Goal: Find specific page/section: Find specific page/section

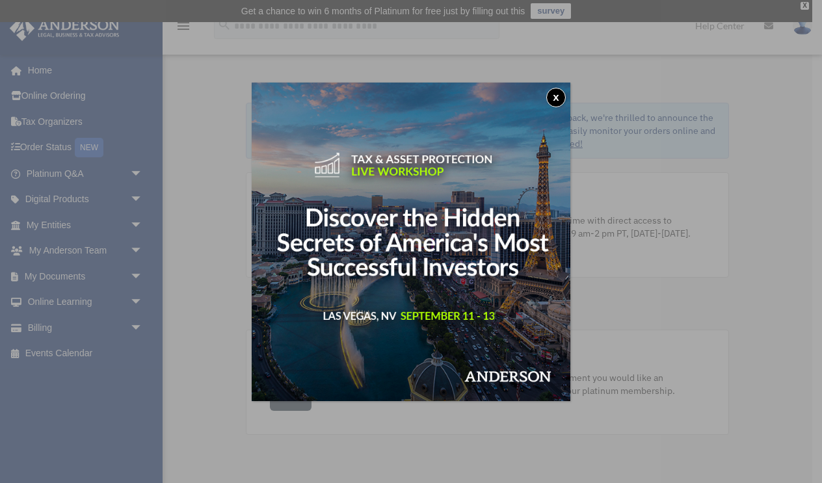
click at [549, 90] on button "x" at bounding box center [557, 98] width 20 height 20
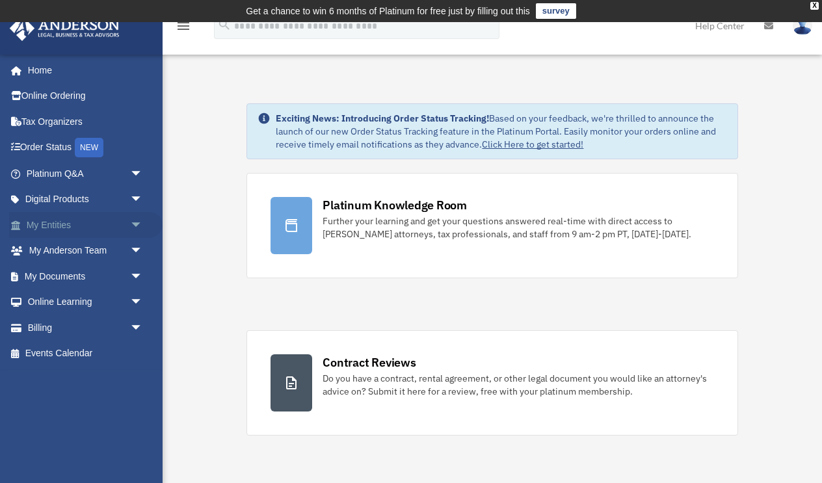
click at [59, 220] on link "My Entities arrow_drop_down" at bounding box center [86, 225] width 154 height 26
click at [135, 221] on span "arrow_drop_down" at bounding box center [143, 225] width 26 height 27
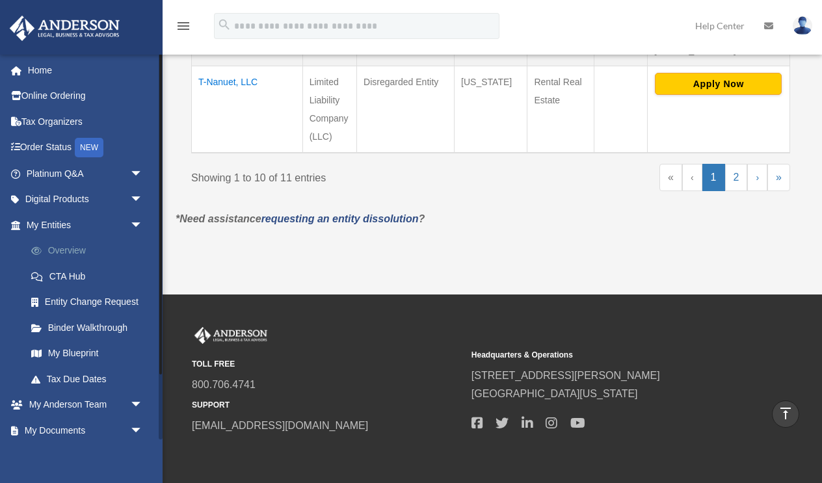
scroll to position [1202, 0]
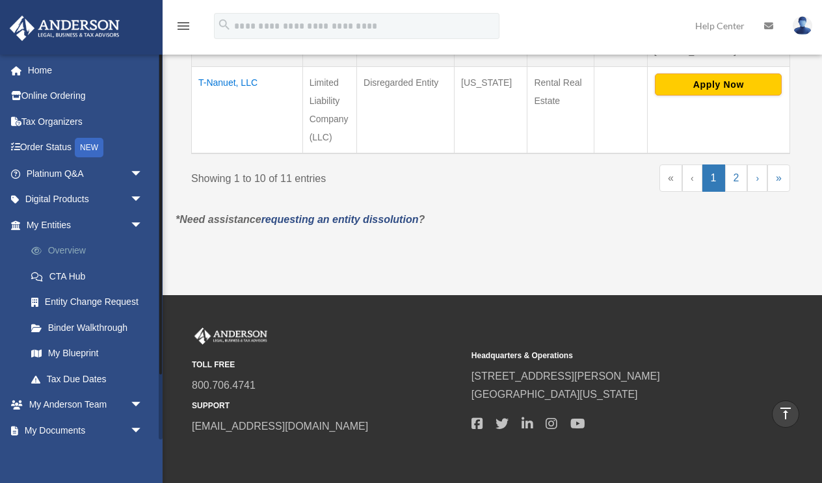
click at [60, 244] on link "Overview" at bounding box center [90, 251] width 144 height 26
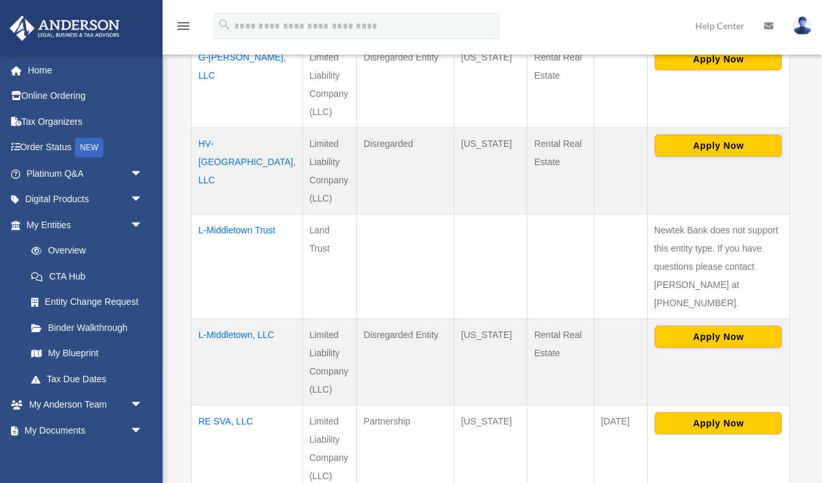
scroll to position [671, 0]
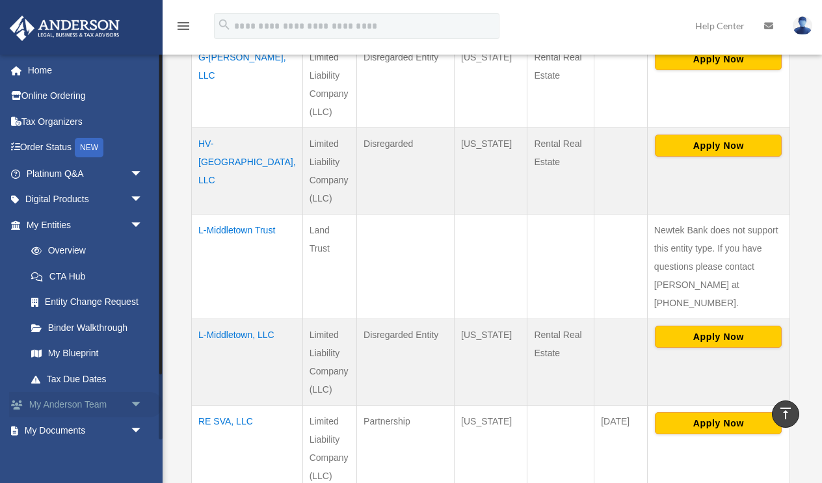
click at [111, 401] on link "My Anderson Team arrow_drop_down" at bounding box center [86, 405] width 154 height 26
click at [137, 400] on span "arrow_drop_down" at bounding box center [143, 405] width 26 height 27
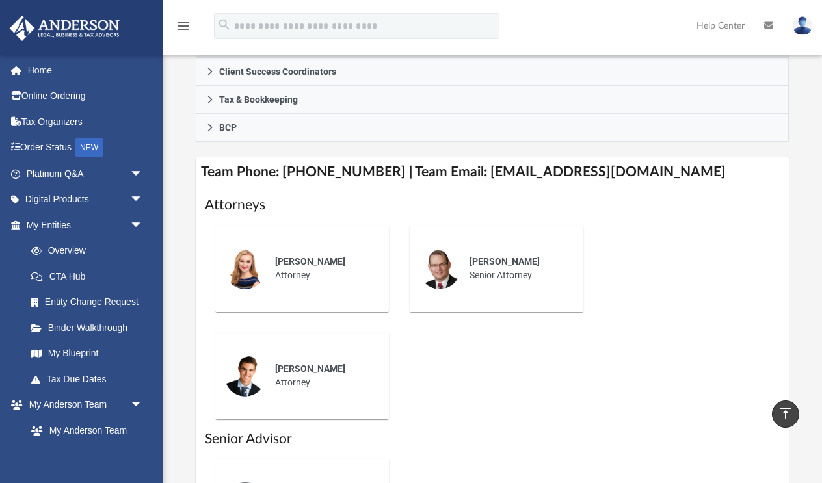
scroll to position [462, 0]
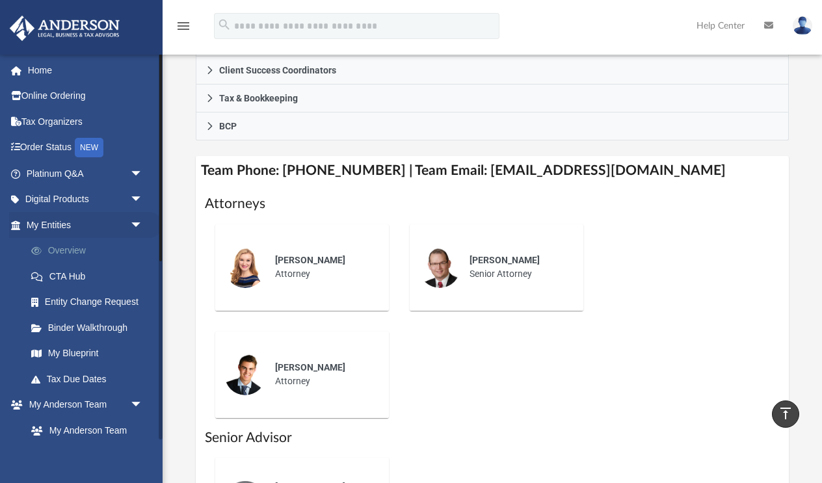
click at [74, 249] on link "Overview" at bounding box center [90, 251] width 144 height 26
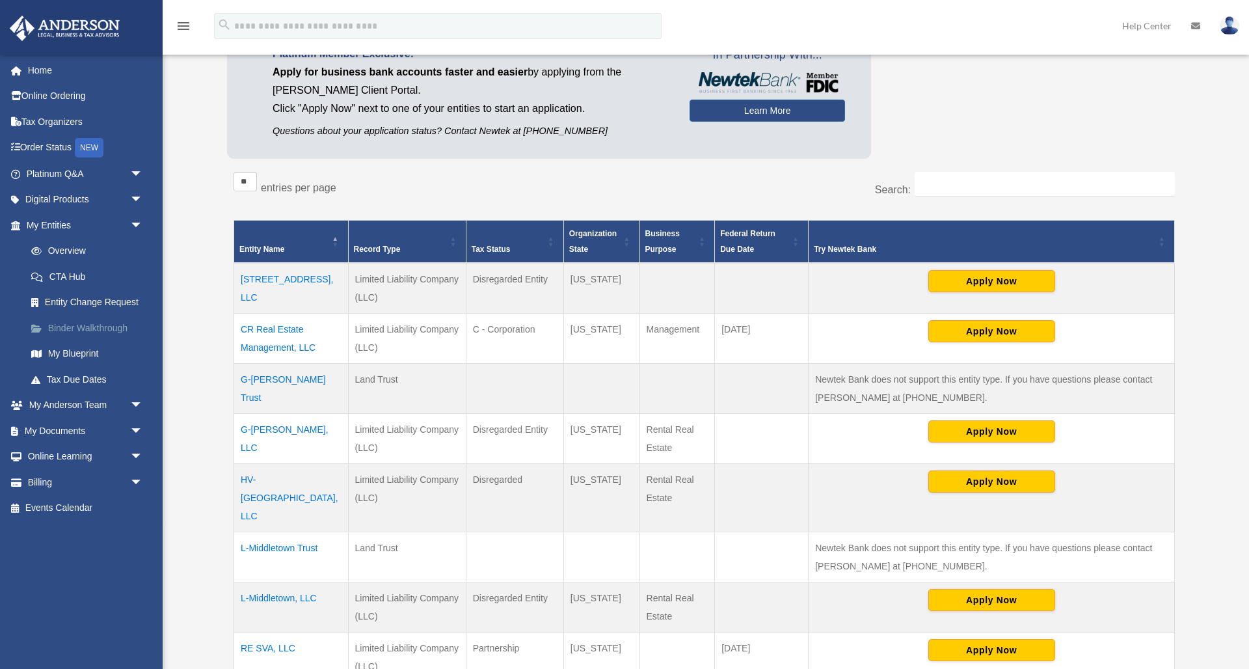
scroll to position [140, 0]
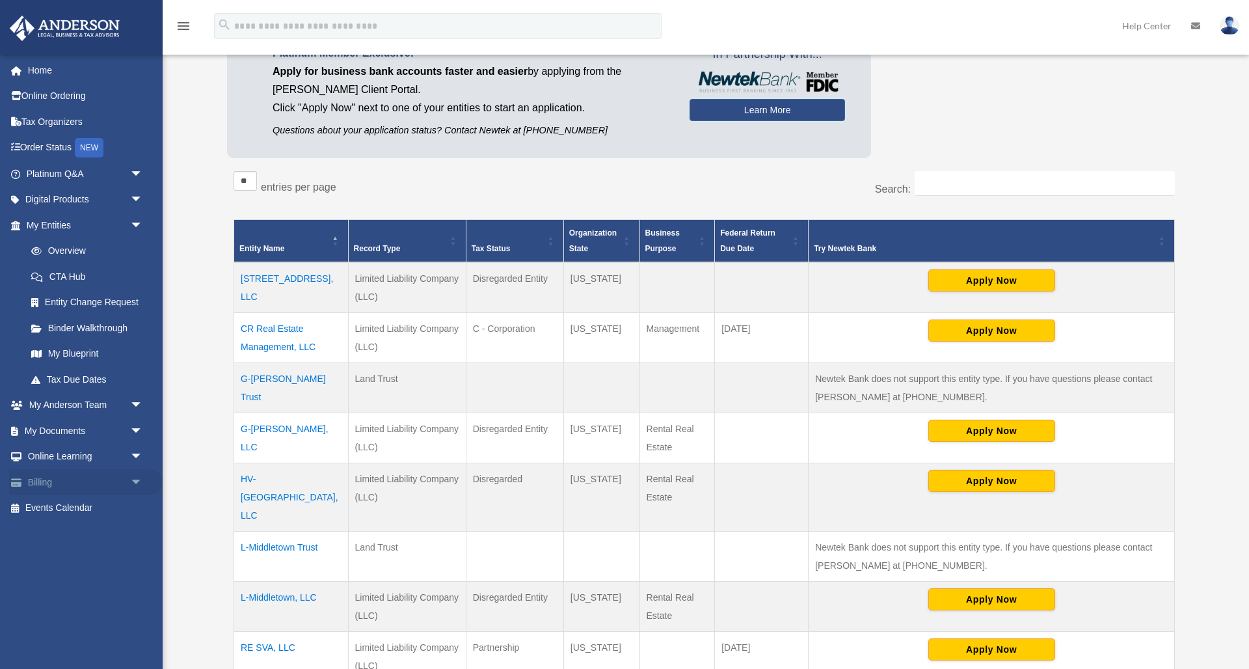
click at [38, 469] on link "Billing arrow_drop_down" at bounding box center [86, 482] width 154 height 26
click at [132, 470] on span "arrow_drop_down" at bounding box center [143, 482] width 26 height 27
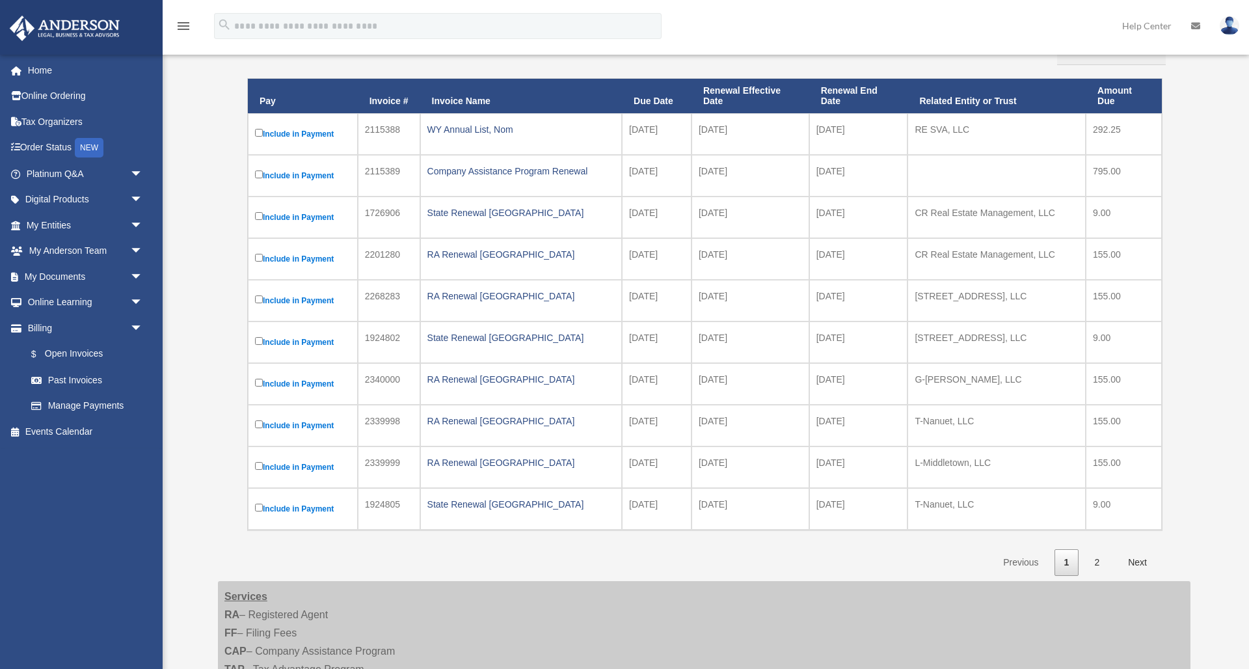
scroll to position [188, 0]
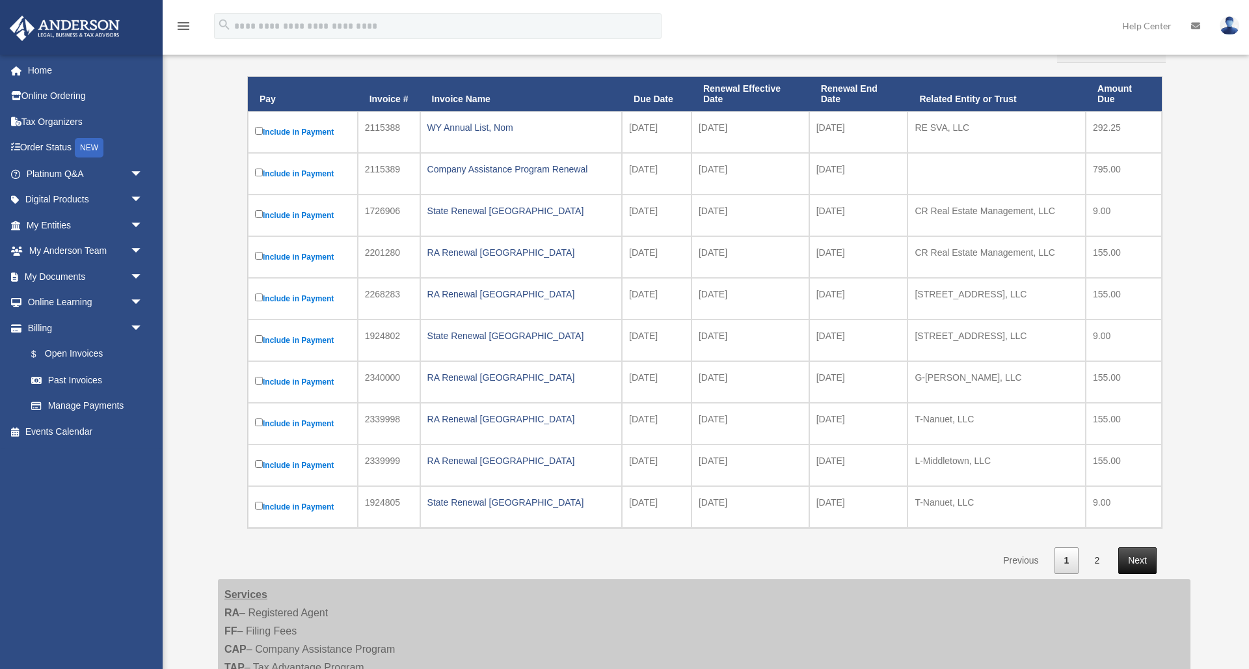
click at [1137, 556] on link "Next" at bounding box center [1137, 560] width 38 height 27
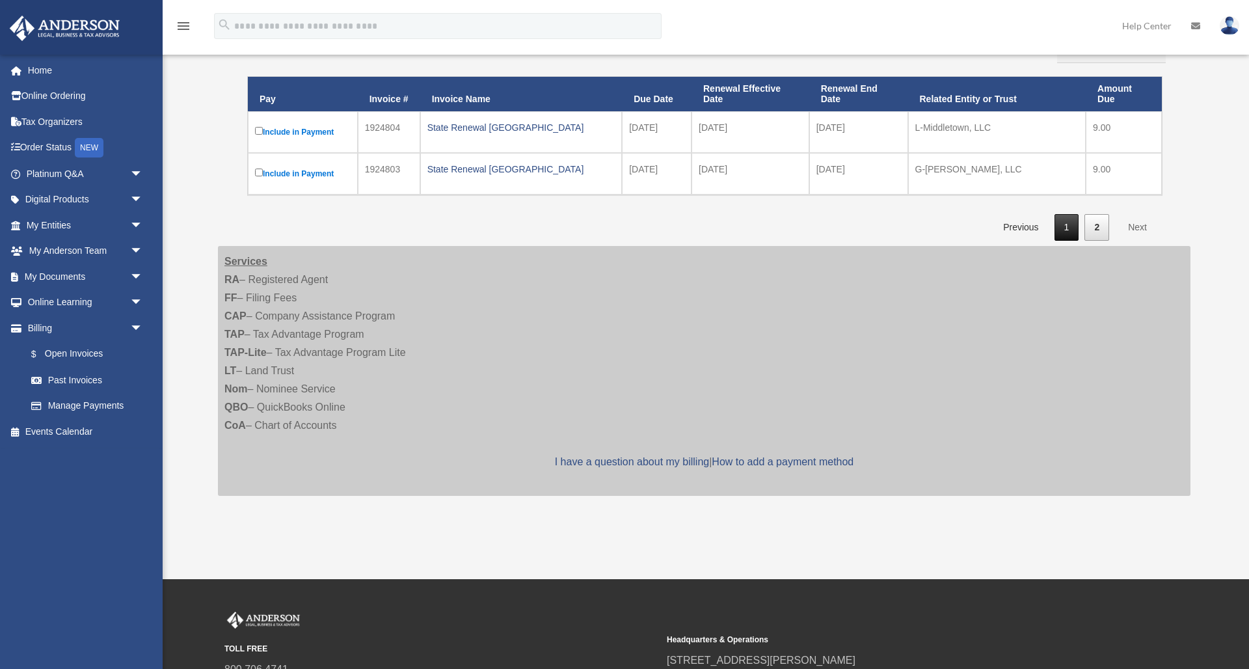
click at [1071, 229] on link "1" at bounding box center [1067, 227] width 25 height 27
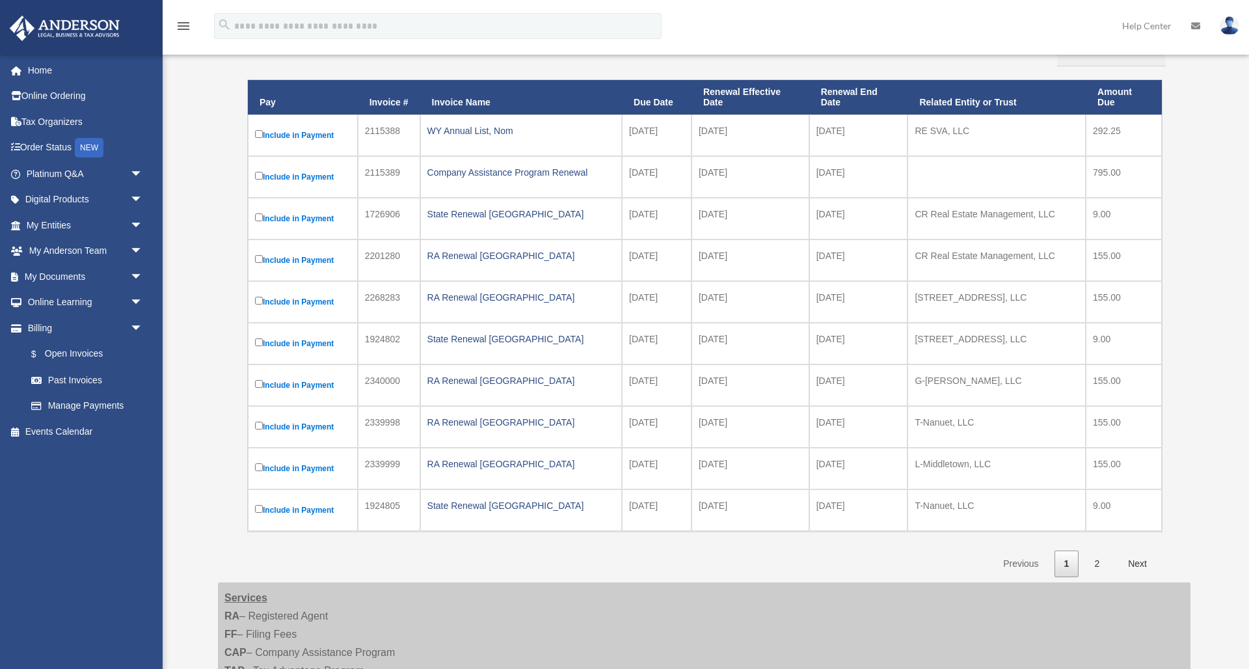
scroll to position [187, 0]
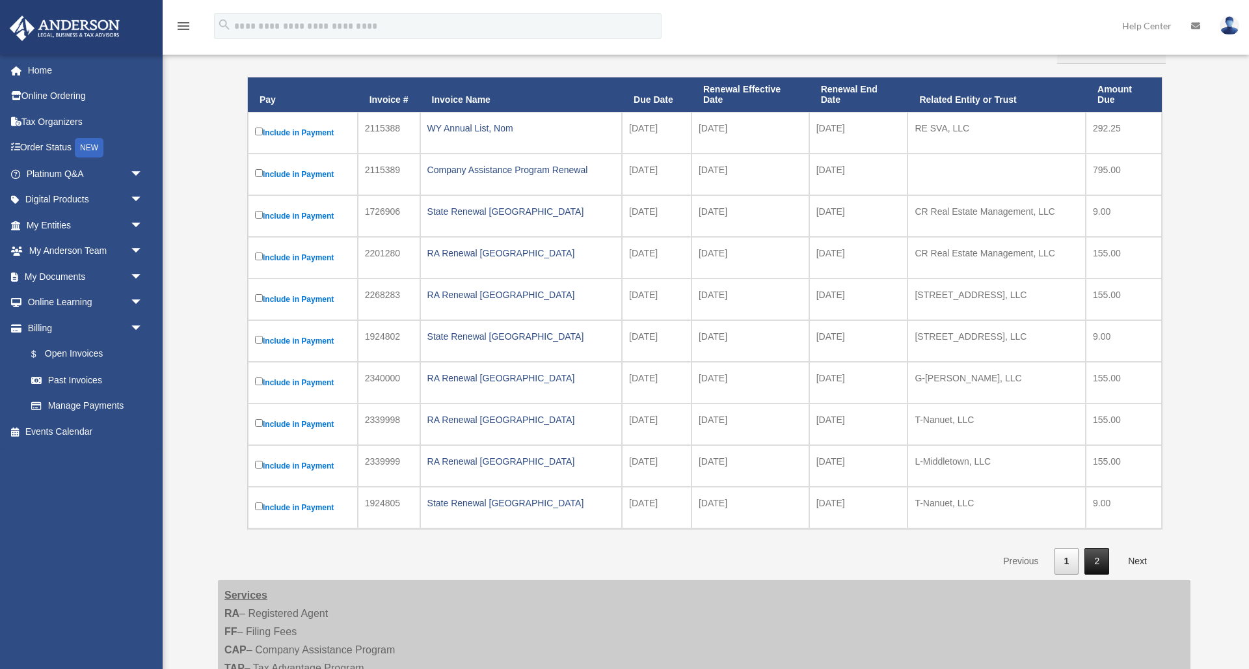
click at [1098, 562] on link "2" at bounding box center [1097, 561] width 25 height 27
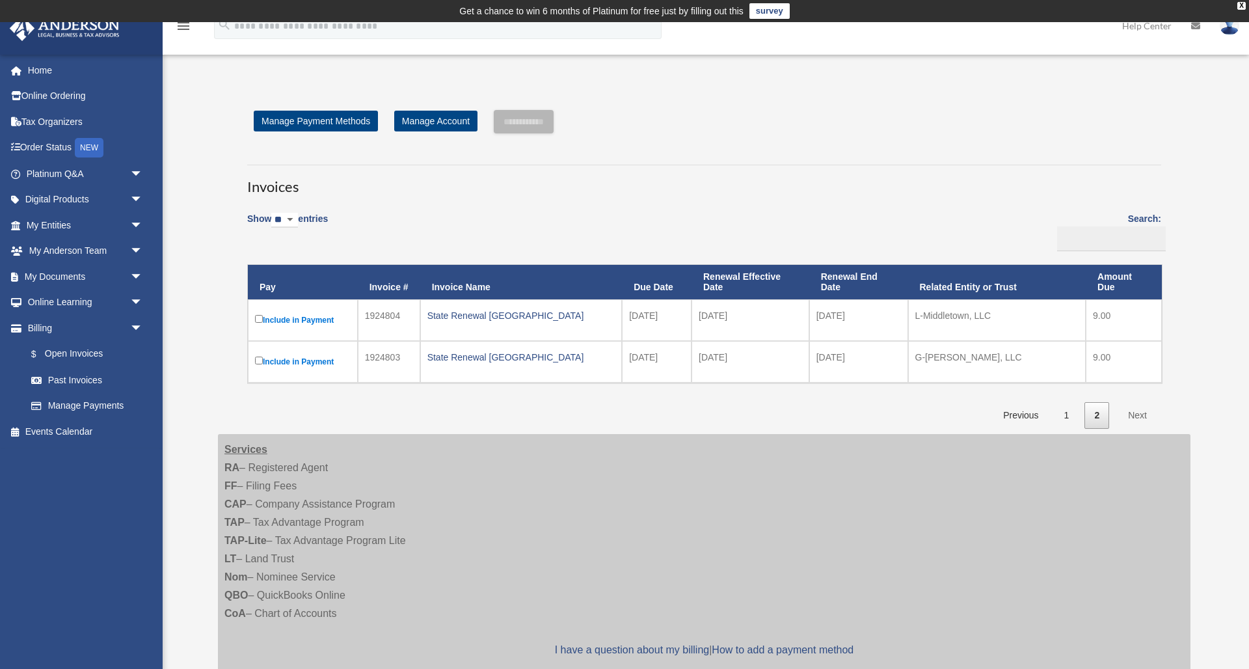
scroll to position [0, 0]
click at [1067, 406] on link "1" at bounding box center [1067, 415] width 25 height 27
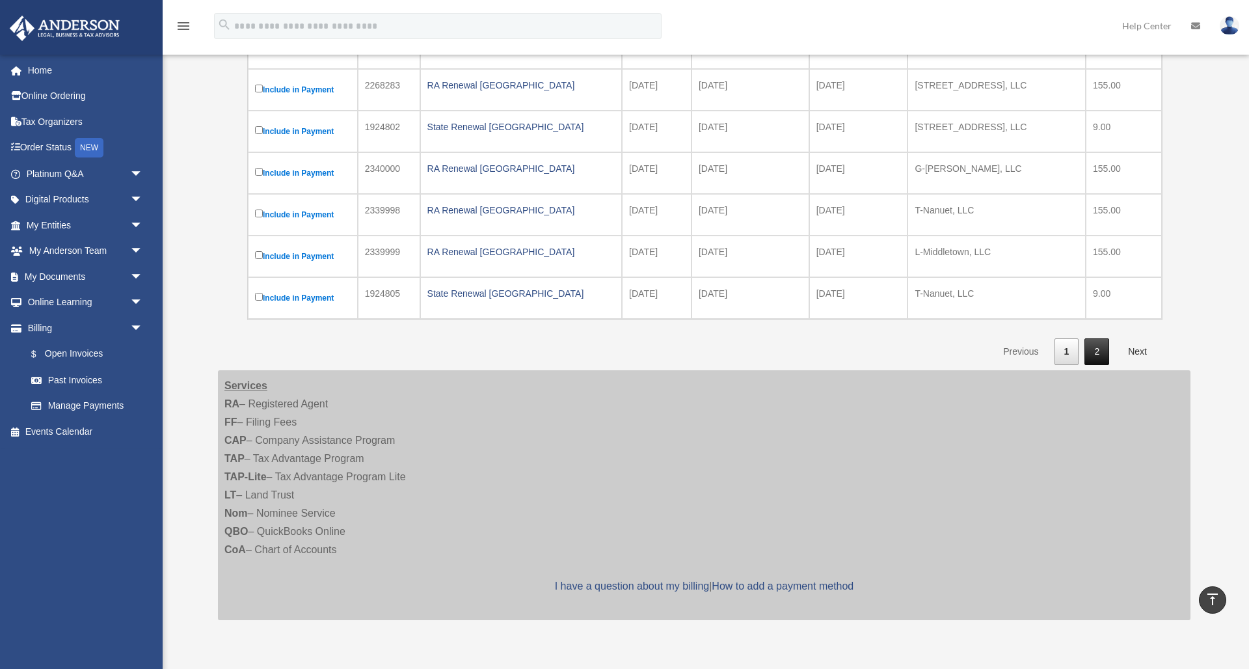
scroll to position [397, 1]
click at [1097, 348] on link "2" at bounding box center [1097, 351] width 25 height 27
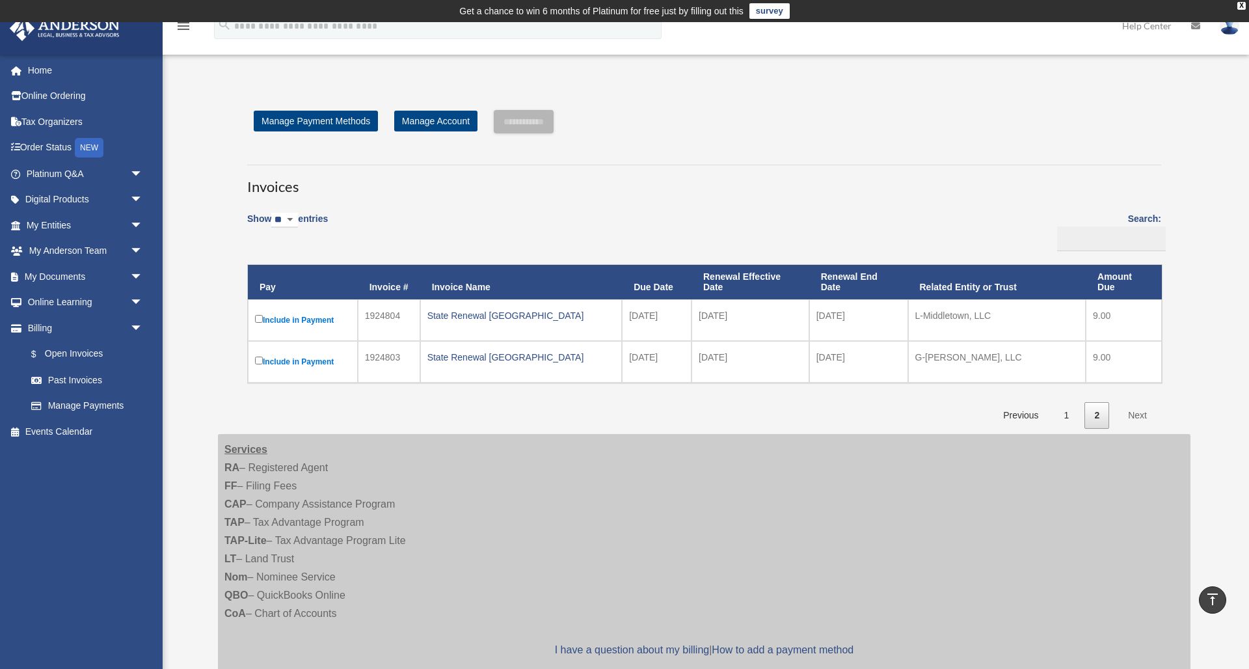
scroll to position [0, 0]
click at [1063, 409] on link "1" at bounding box center [1067, 415] width 25 height 27
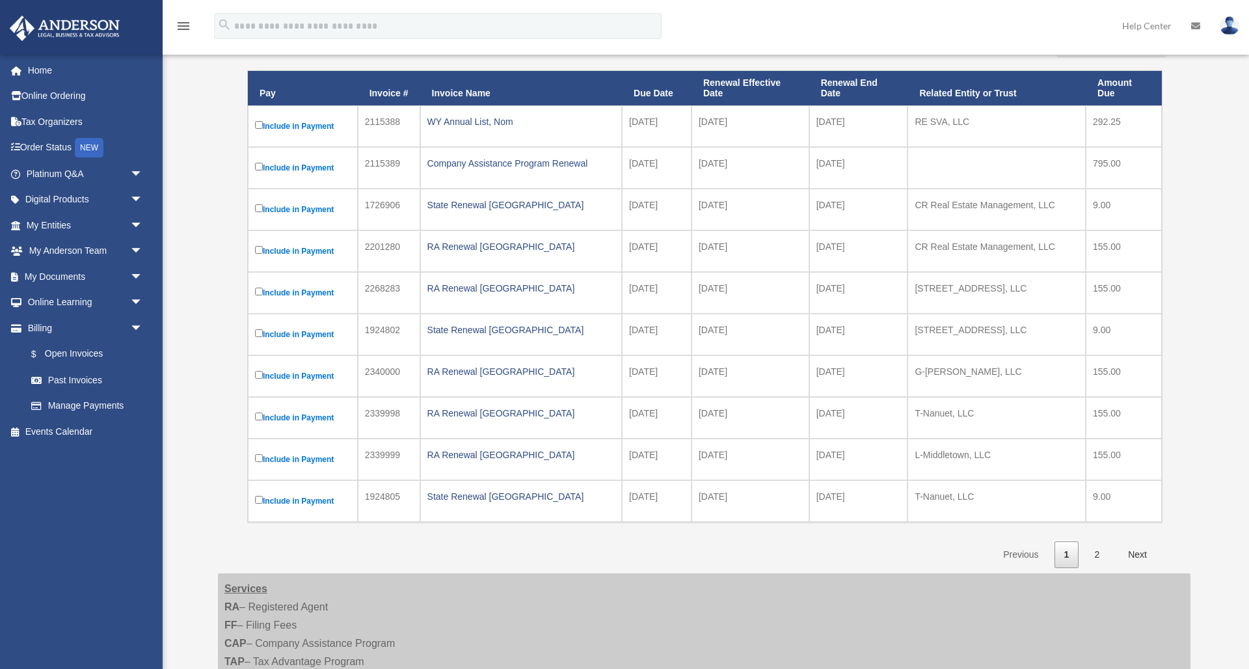
scroll to position [201, 0]
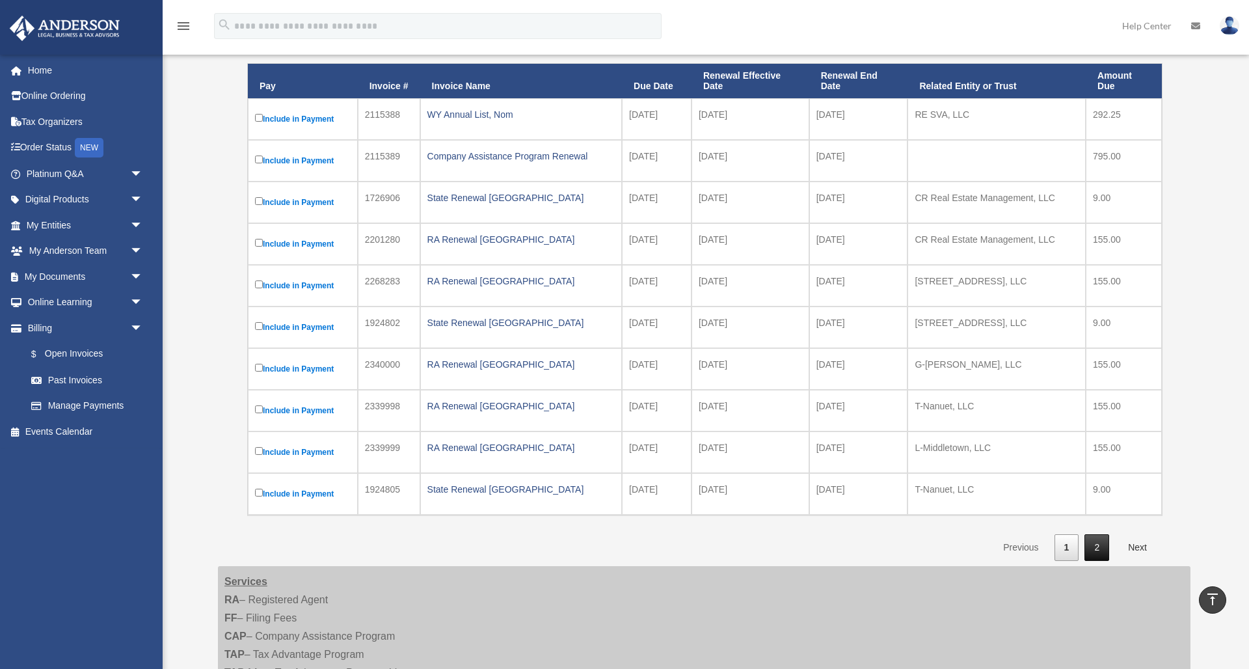
click at [1099, 546] on link "2" at bounding box center [1097, 547] width 25 height 27
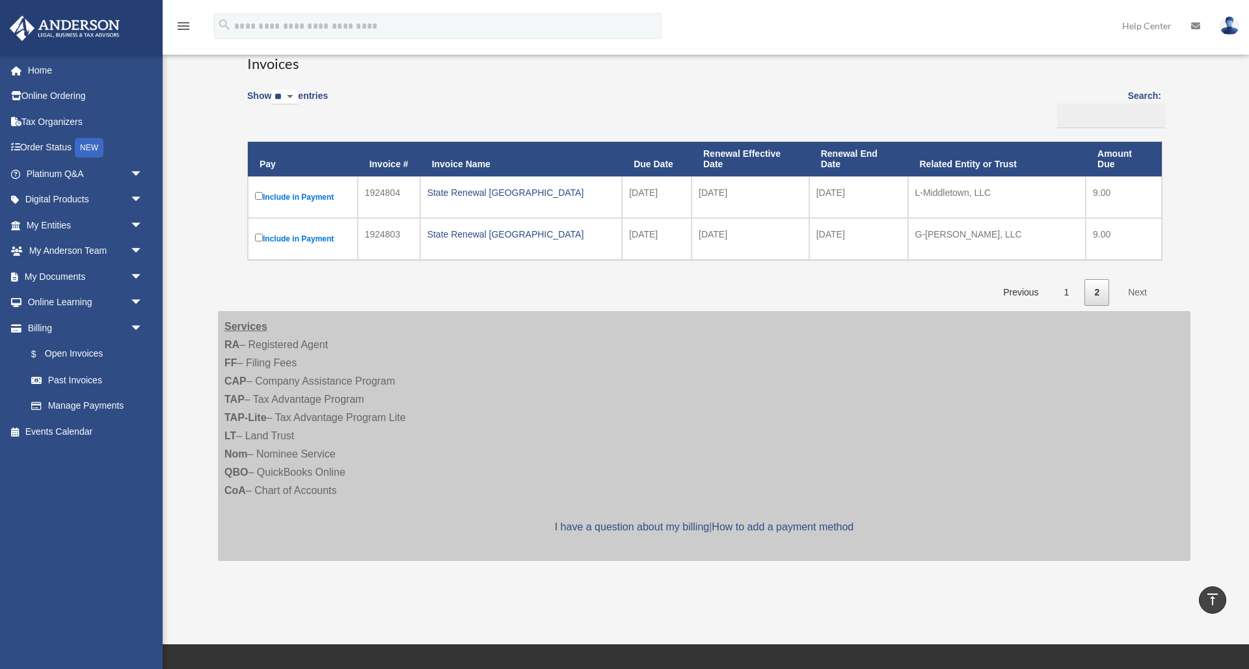
scroll to position [122, 0]
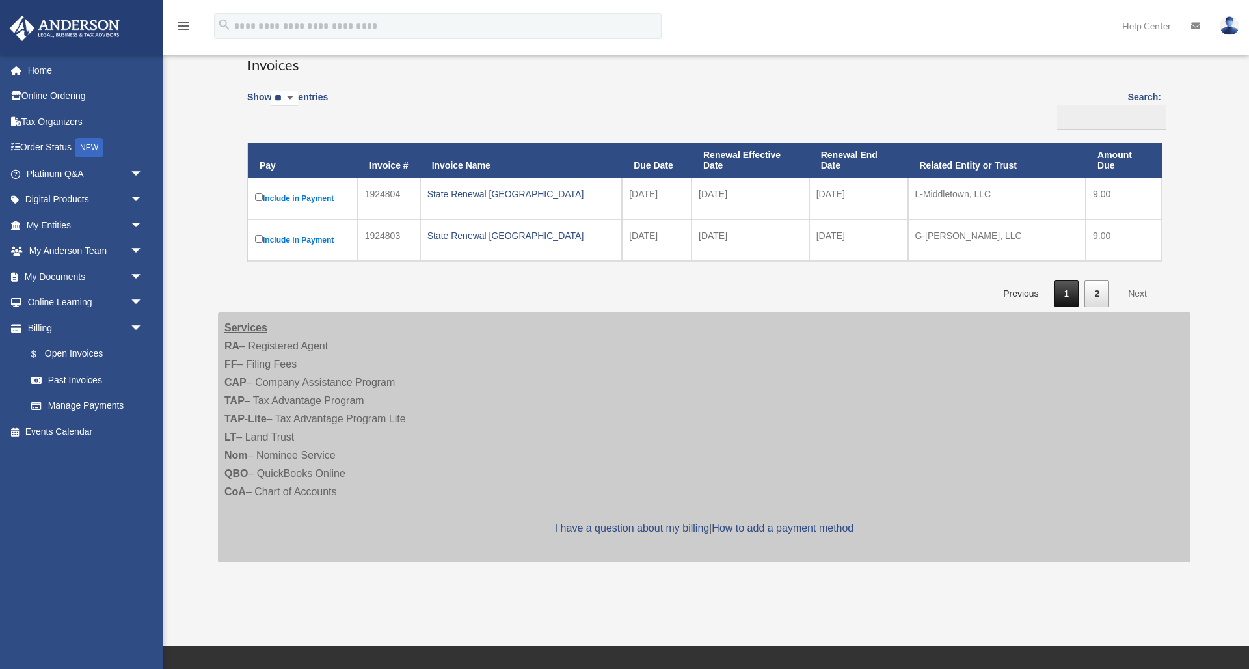
click at [1071, 291] on link "1" at bounding box center [1067, 293] width 25 height 27
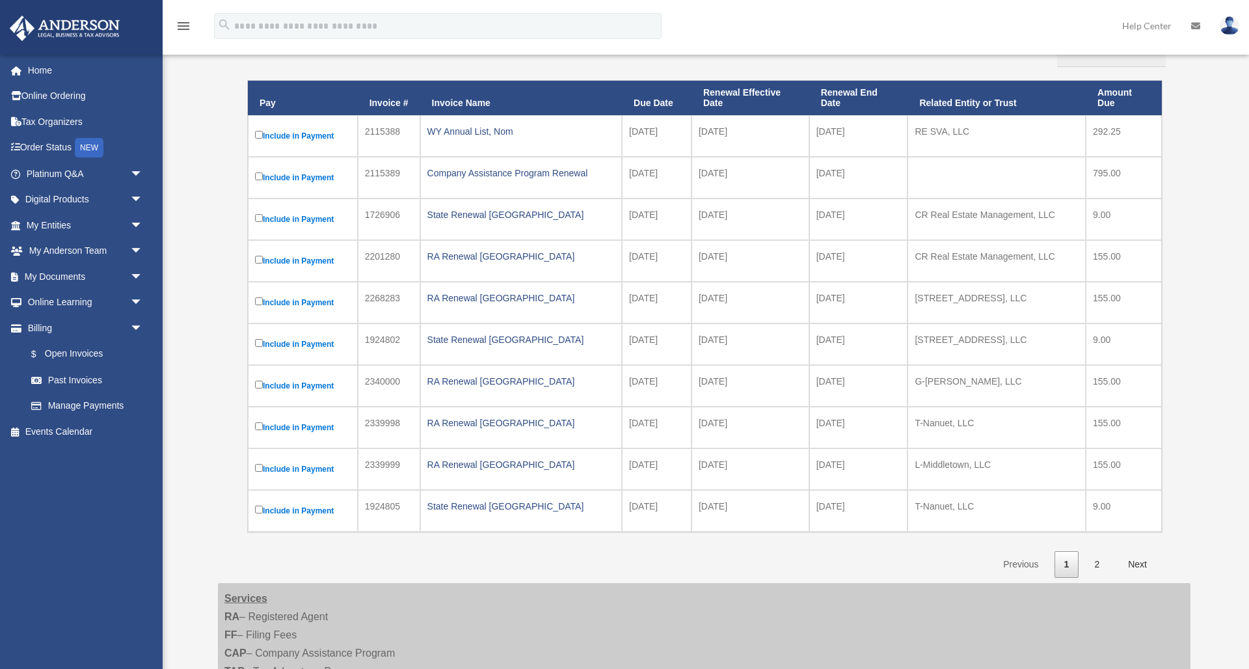
scroll to position [181, 0]
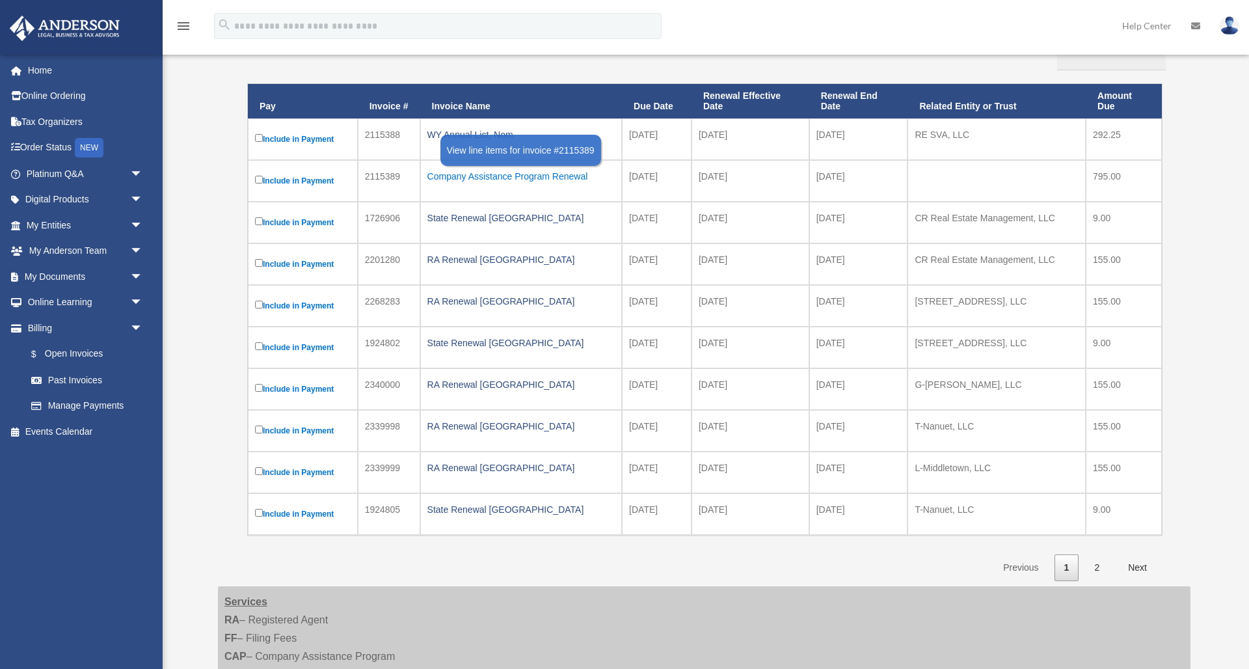
click at [548, 173] on div "Company Assistance Program Renewal" at bounding box center [521, 176] width 188 height 18
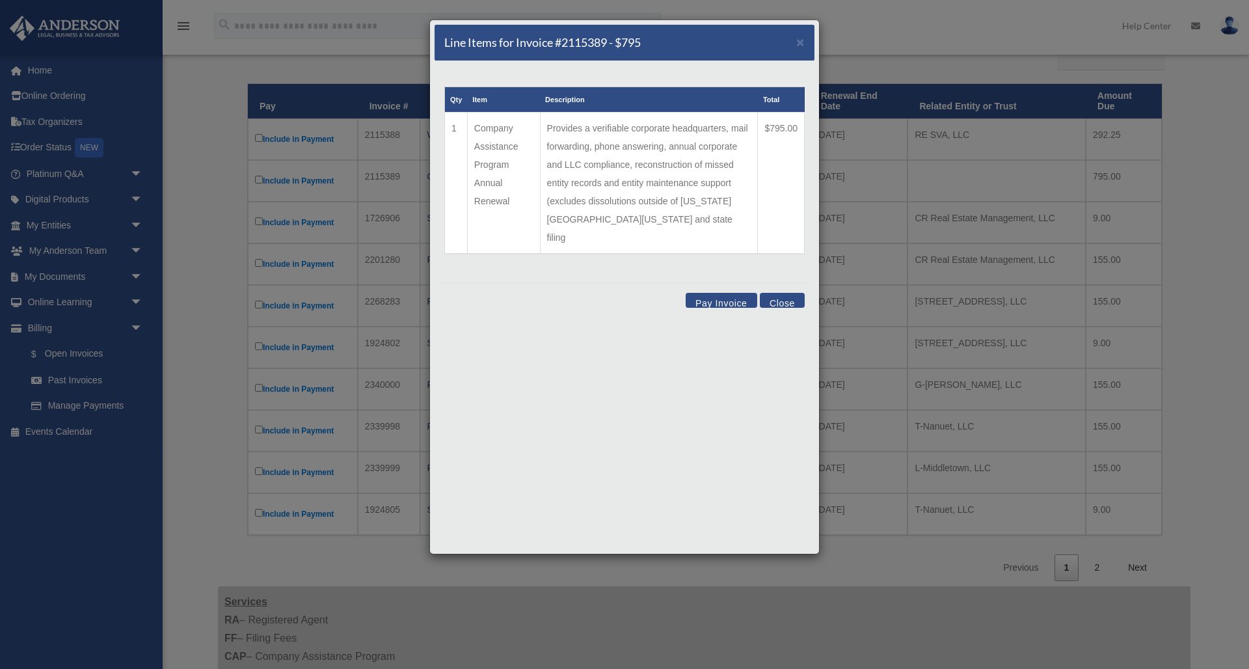
click at [779, 293] on button "Close" at bounding box center [782, 300] width 45 height 15
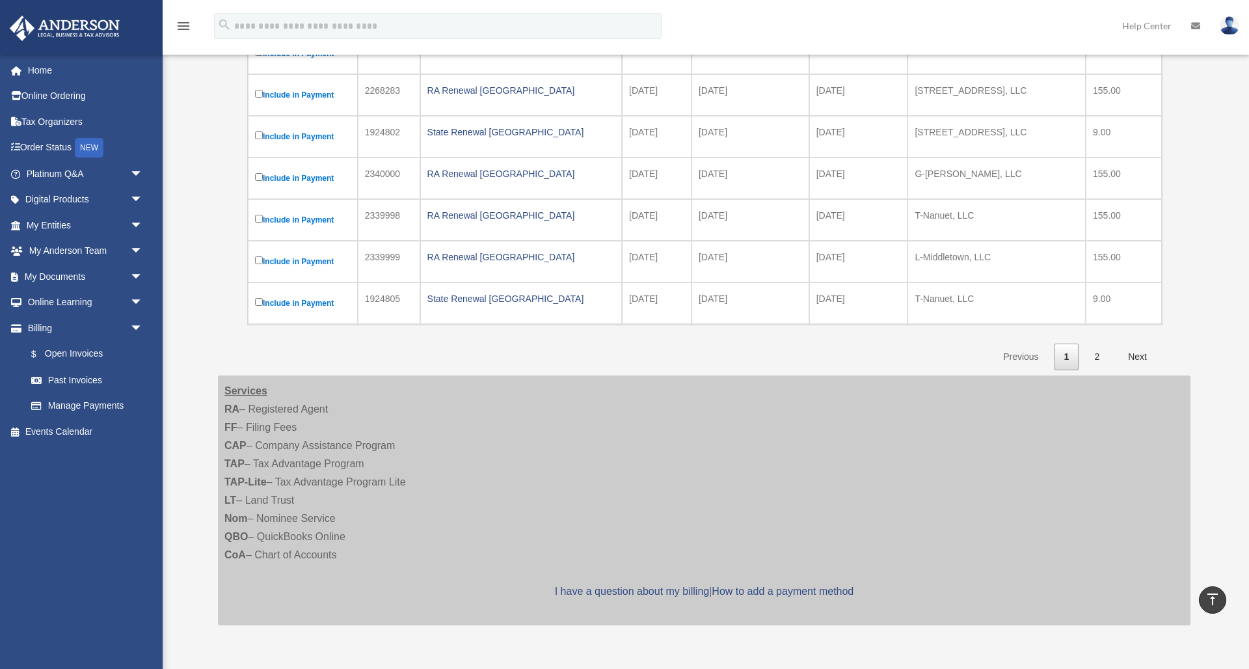
scroll to position [405, 0]
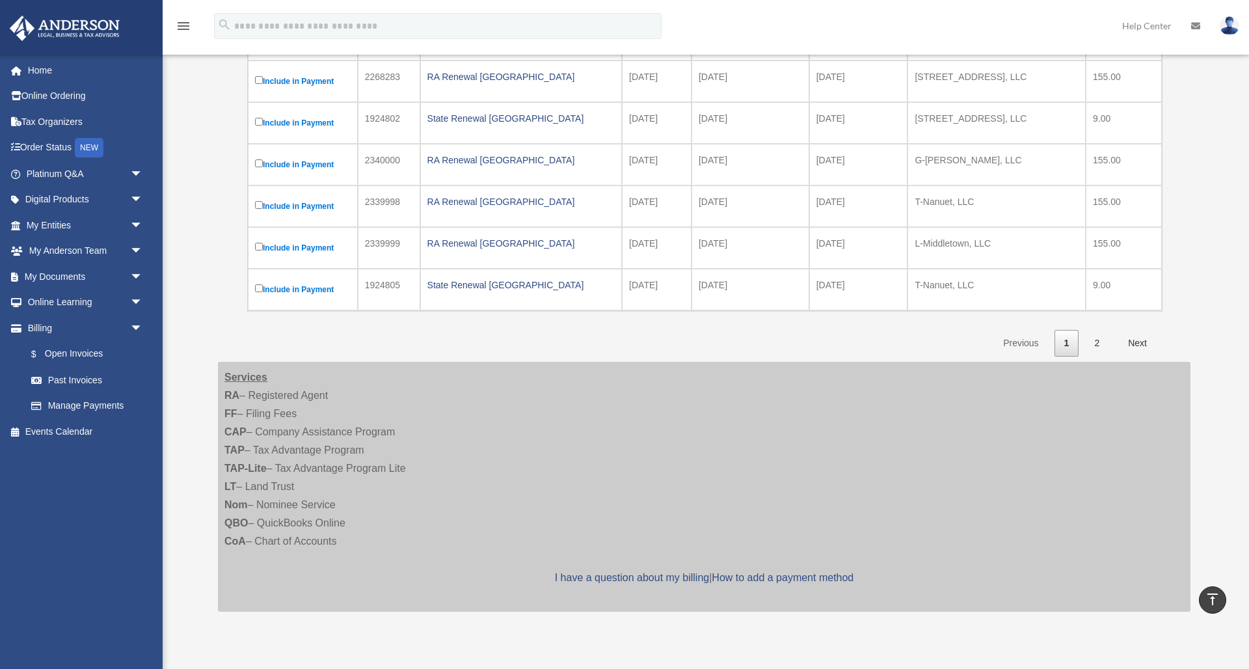
click at [1098, 338] on link "2" at bounding box center [1097, 343] width 25 height 27
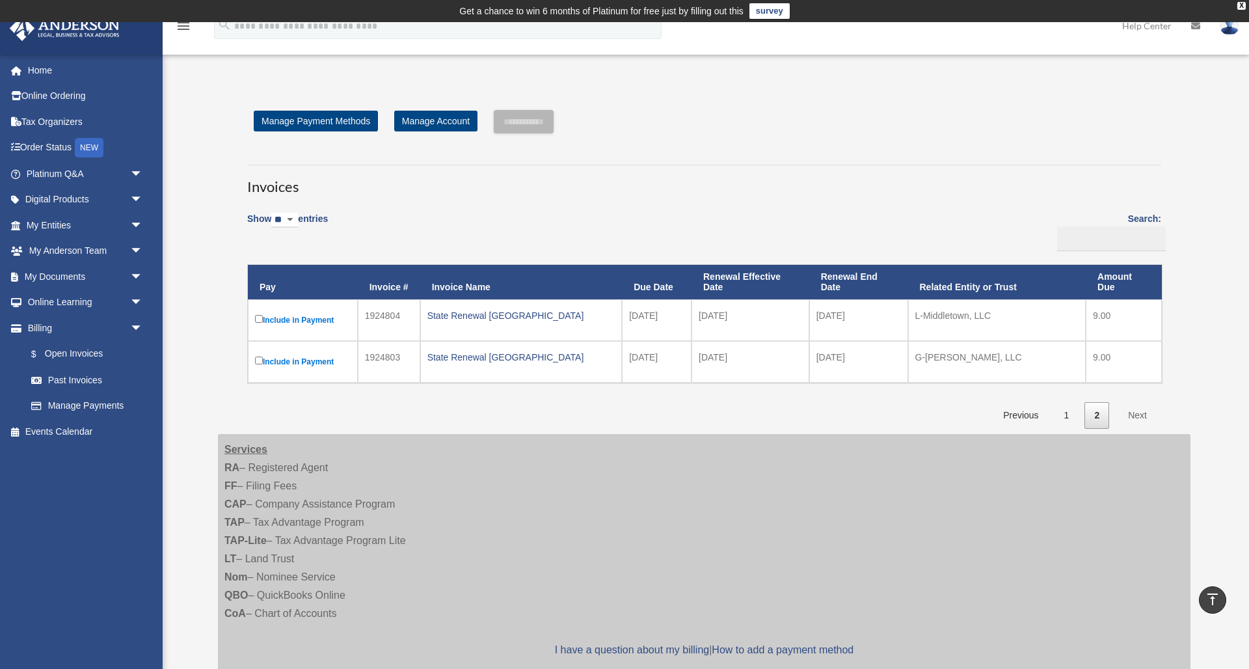
scroll to position [0, 0]
click at [1068, 411] on link "1" at bounding box center [1067, 415] width 25 height 27
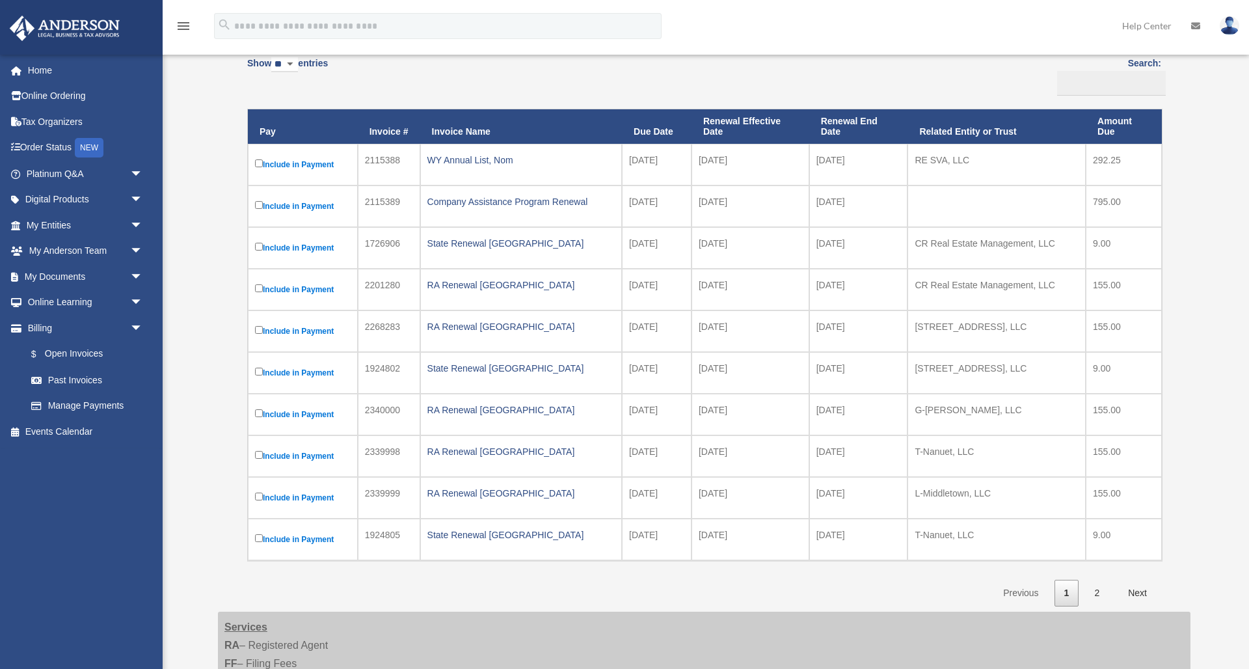
scroll to position [156, 0]
click at [71, 245] on link "My Anderson Team arrow_drop_down" at bounding box center [86, 251] width 154 height 26
click at [135, 249] on span "arrow_drop_down" at bounding box center [143, 251] width 26 height 27
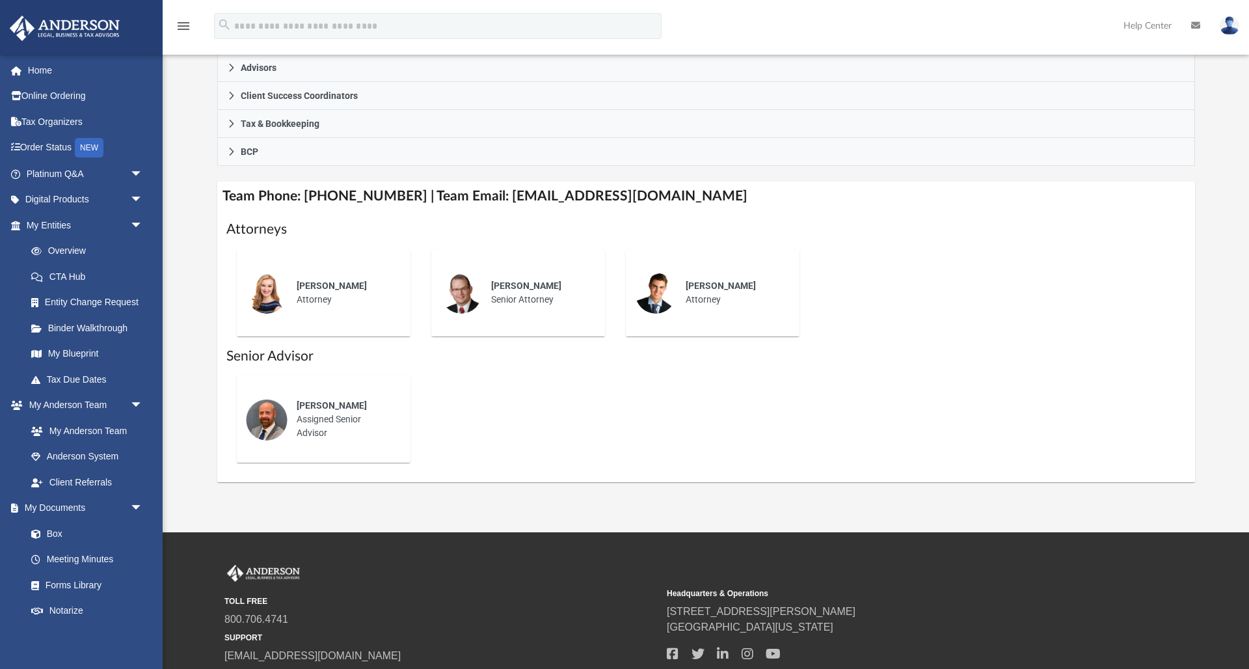
scroll to position [381, 0]
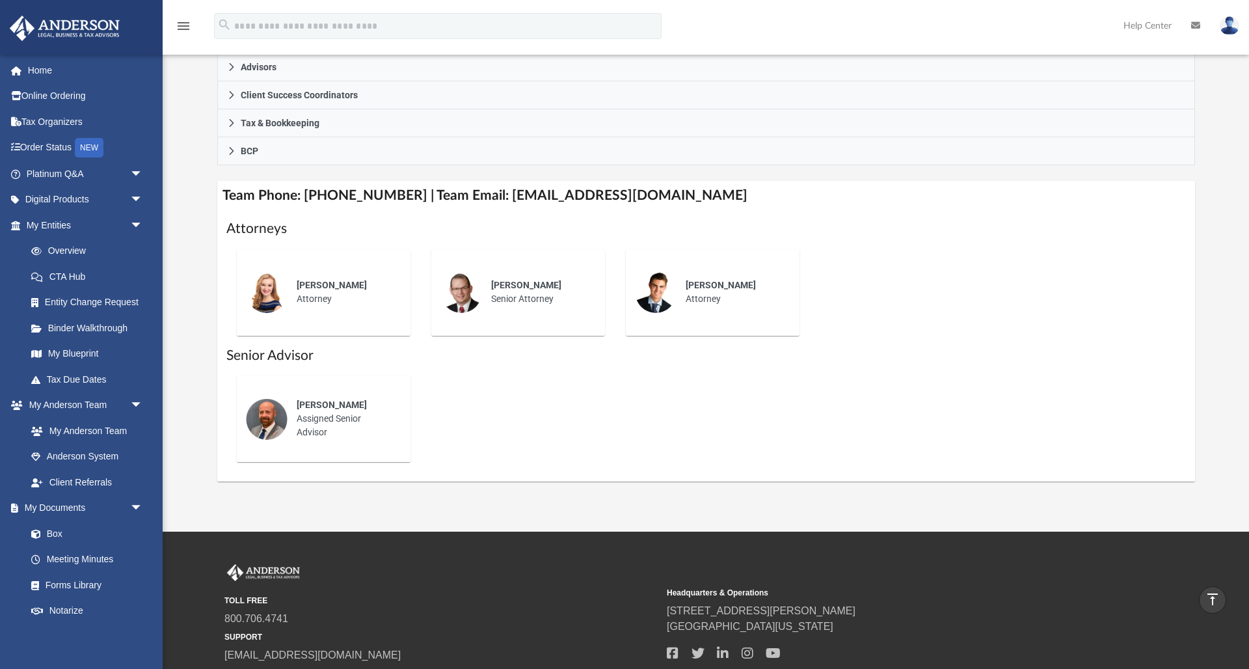
click at [269, 287] on img at bounding box center [267, 292] width 42 height 42
click at [317, 289] on span "Savannah Wallace" at bounding box center [332, 285] width 70 height 10
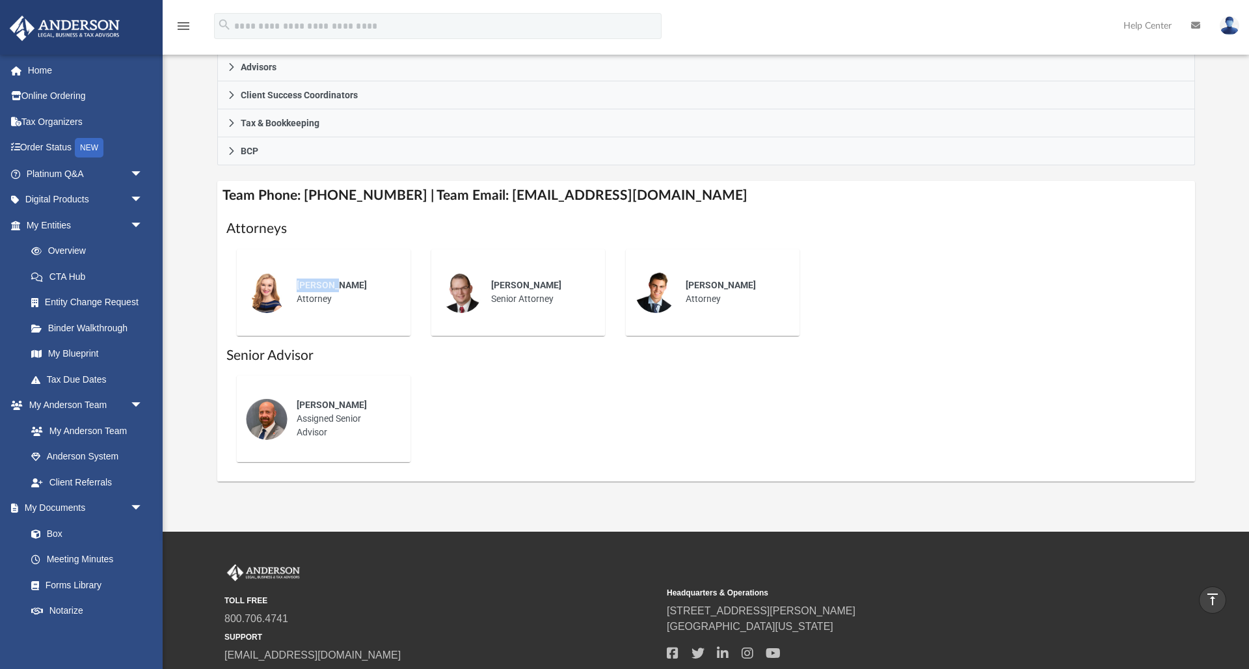
drag, startPoint x: 319, startPoint y: 289, endPoint x: 364, endPoint y: 301, distance: 46.6
click at [319, 290] on span "Savannah Wallace" at bounding box center [332, 285] width 70 height 10
click at [364, 303] on div "Savannah Wallace Attorney" at bounding box center [345, 292] width 114 height 46
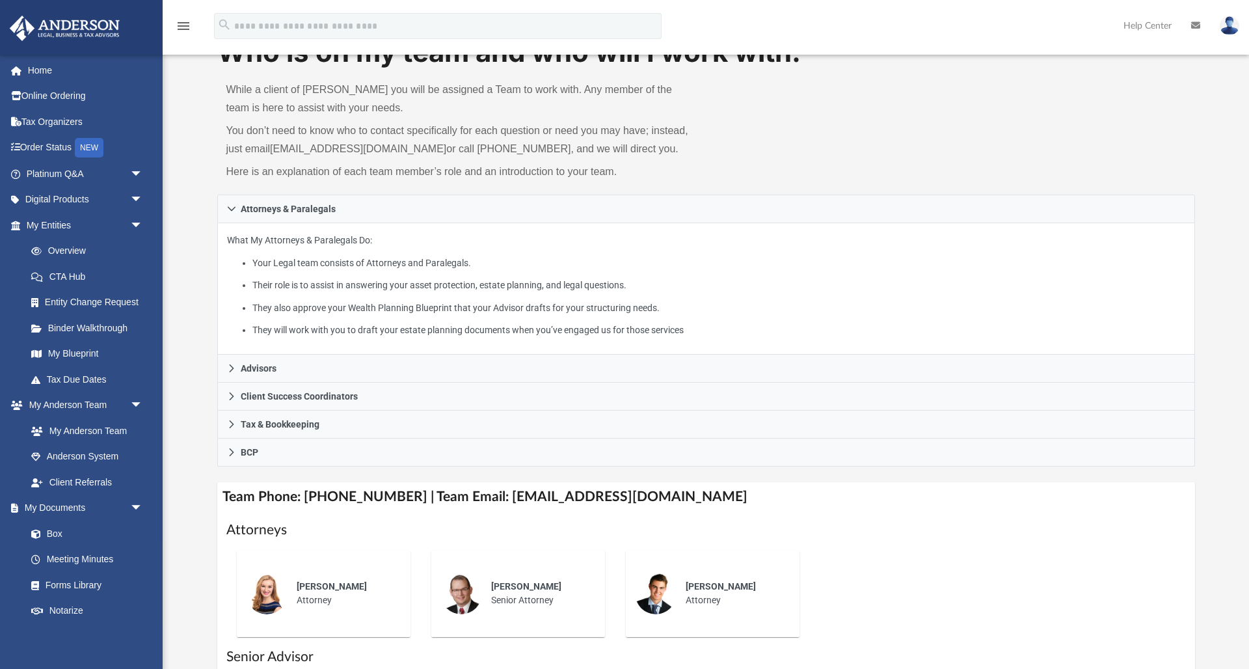
scroll to position [82, 0]
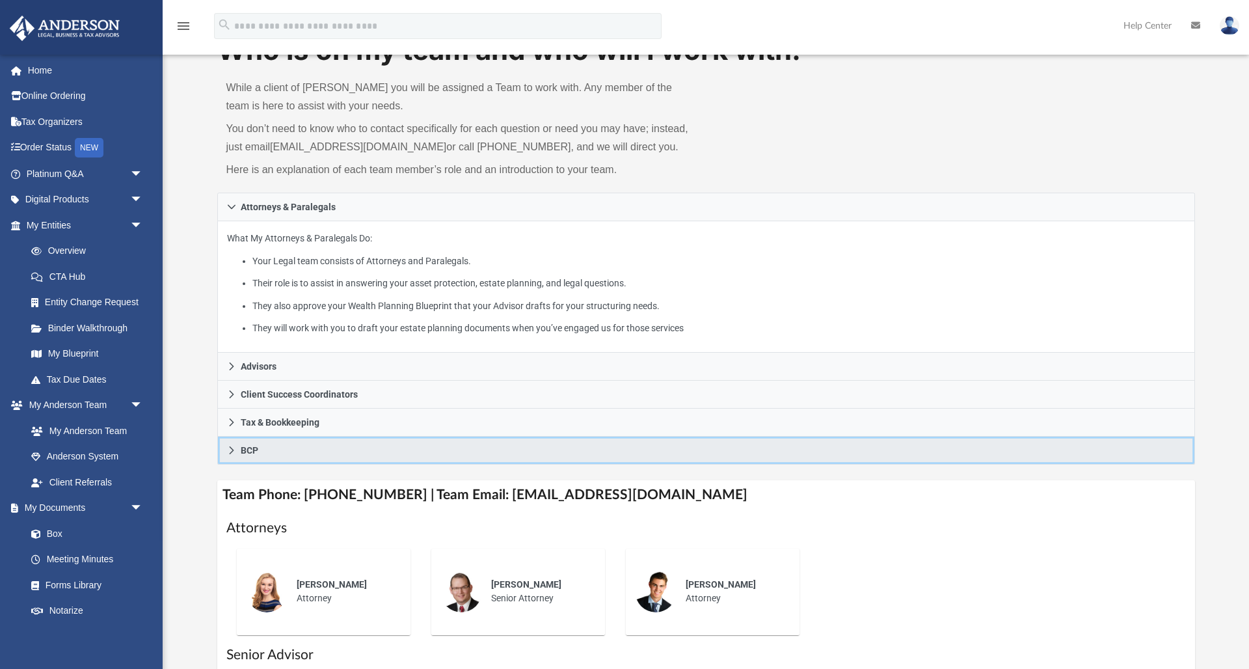
click at [936, 440] on link "BCP" at bounding box center [706, 451] width 978 height 28
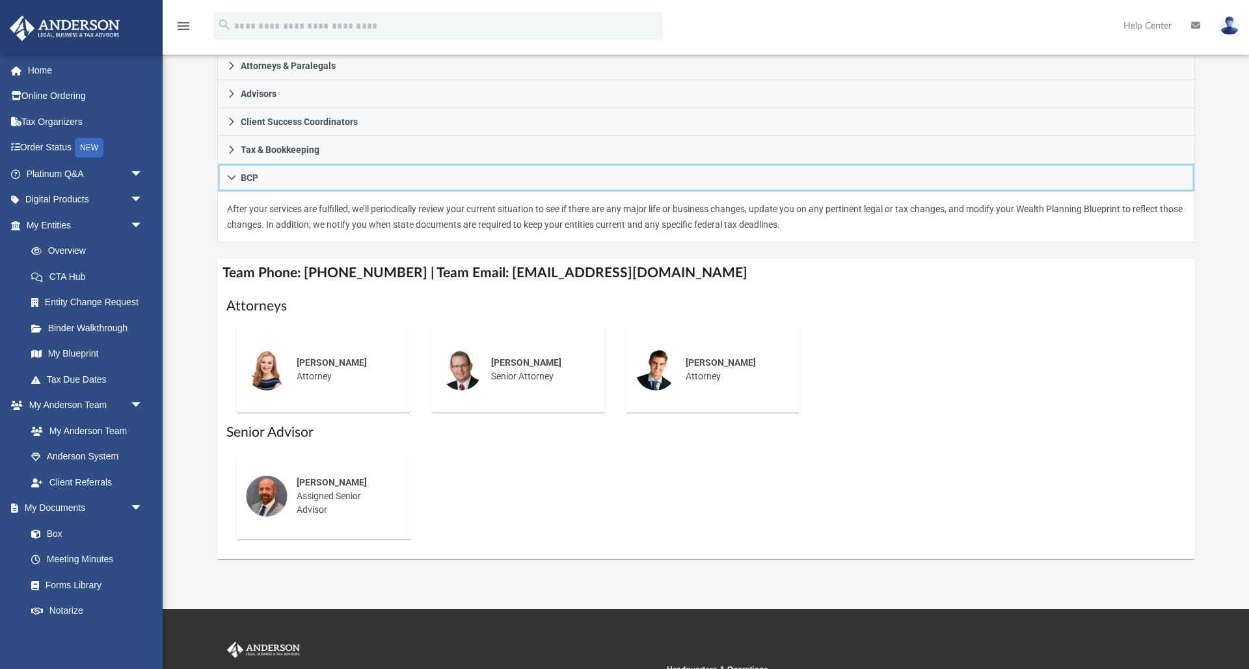
scroll to position [224, 0]
